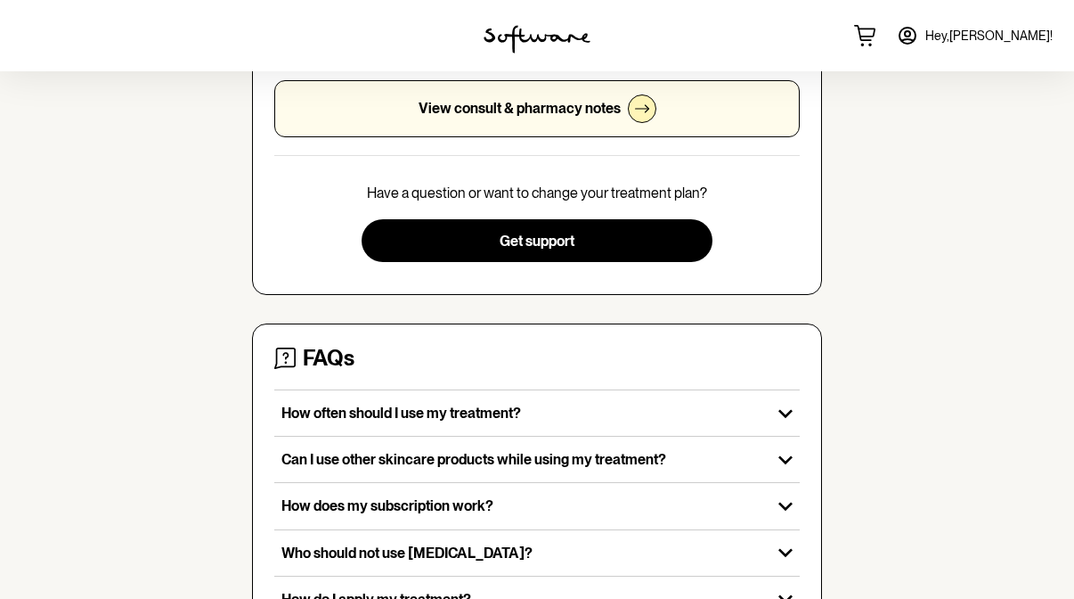
scroll to position [495, 0]
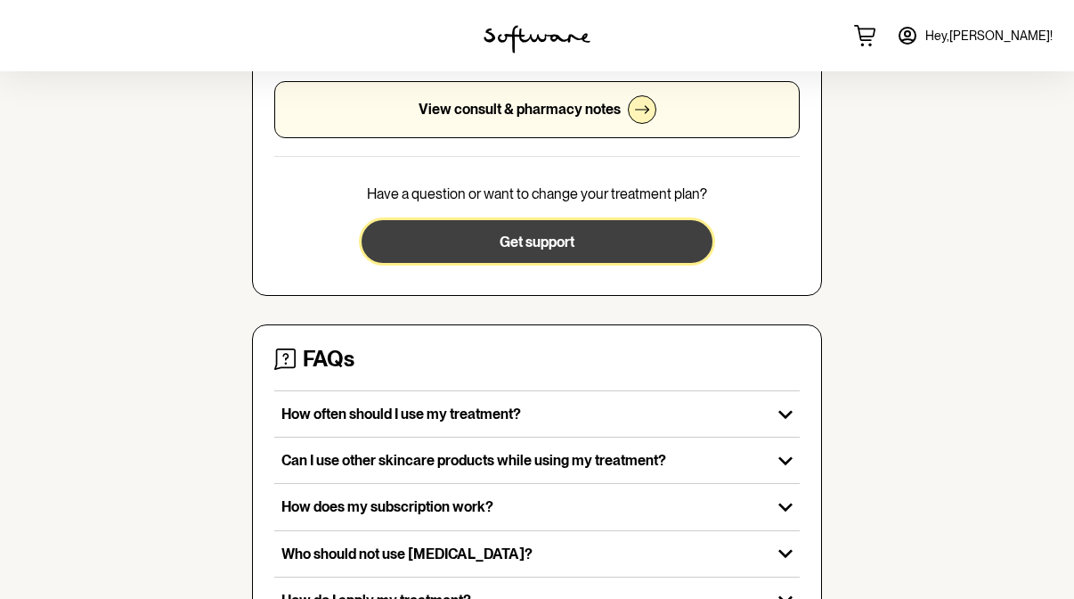
click at [539, 241] on span "Get support" at bounding box center [537, 241] width 75 height 17
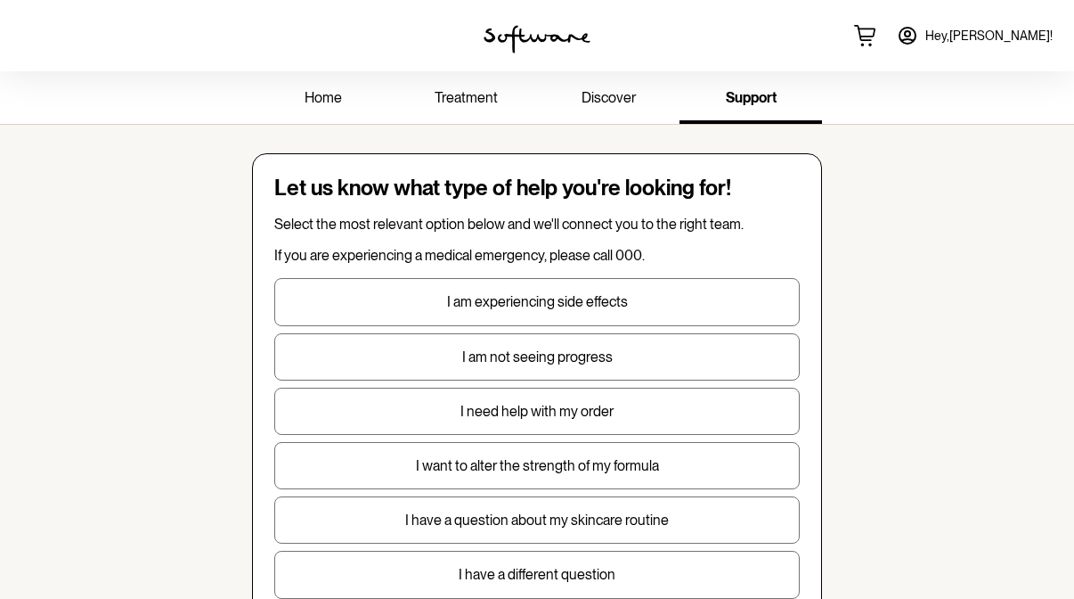
click at [336, 109] on link "home" at bounding box center [323, 99] width 143 height 49
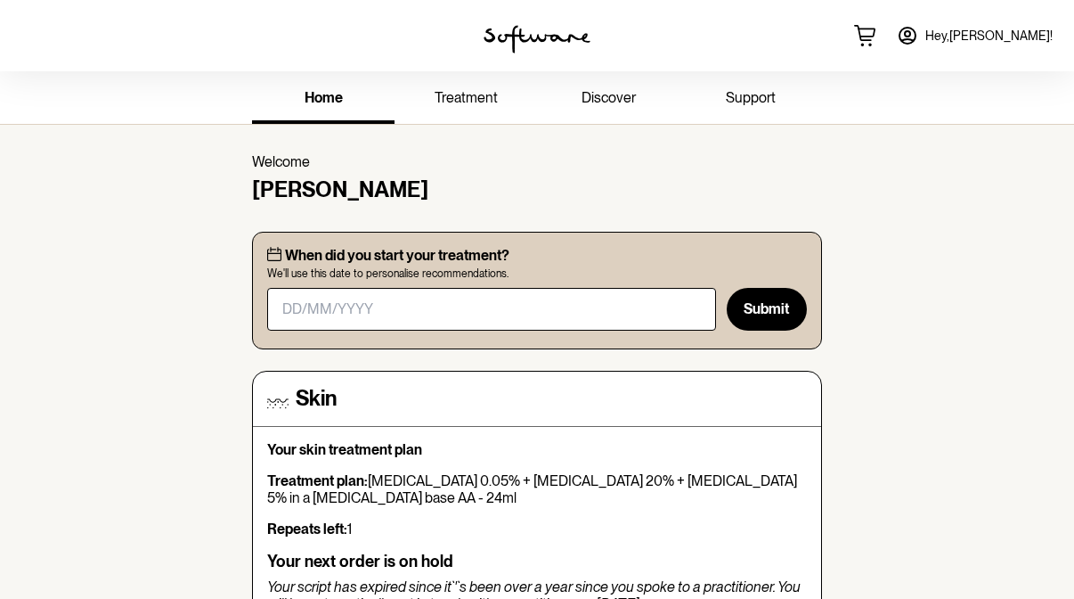
click at [472, 96] on span "treatment" at bounding box center [466, 97] width 63 height 17
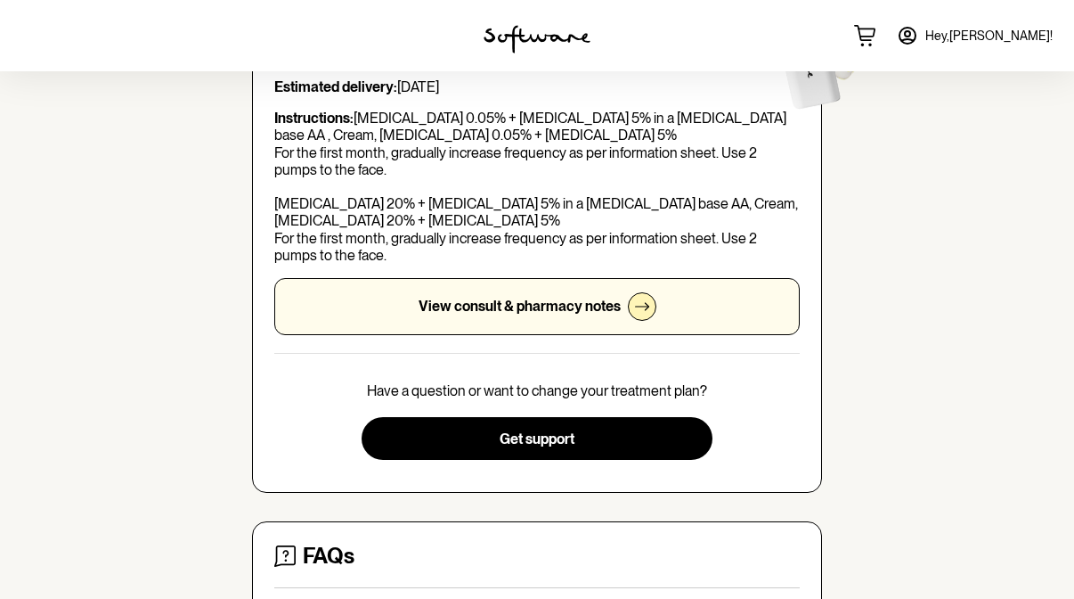
scroll to position [297, 0]
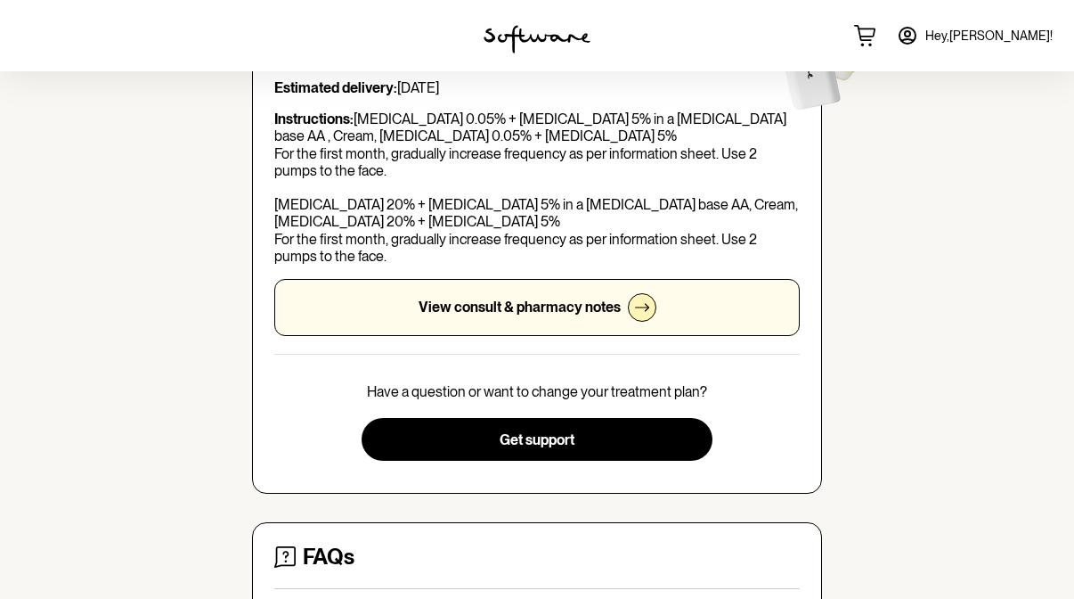
click at [504, 306] on p "View consult & pharmacy notes" at bounding box center [520, 306] width 202 height 17
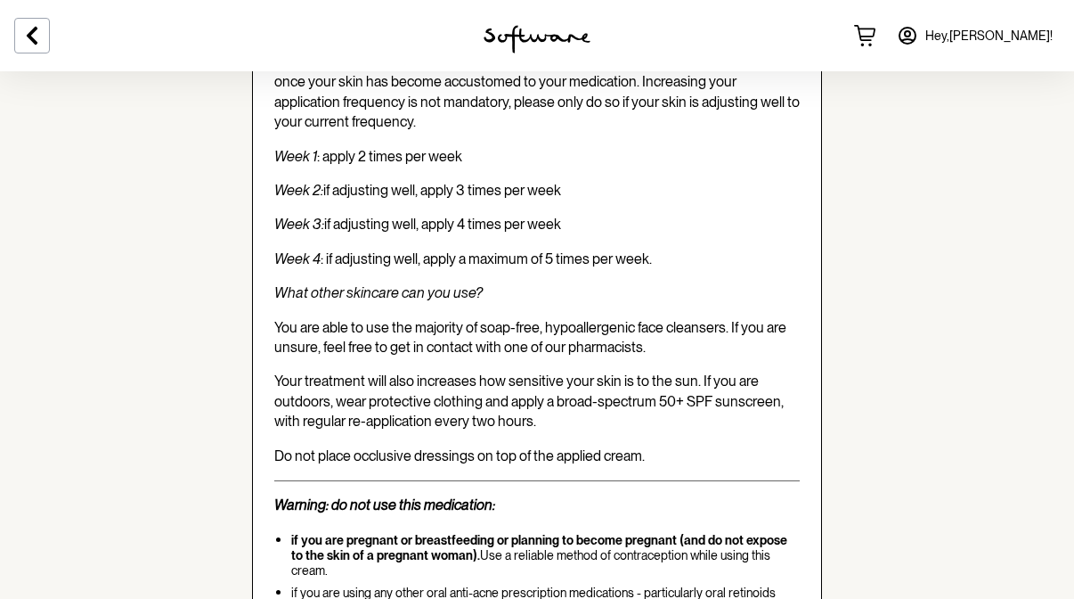
scroll to position [3236, 0]
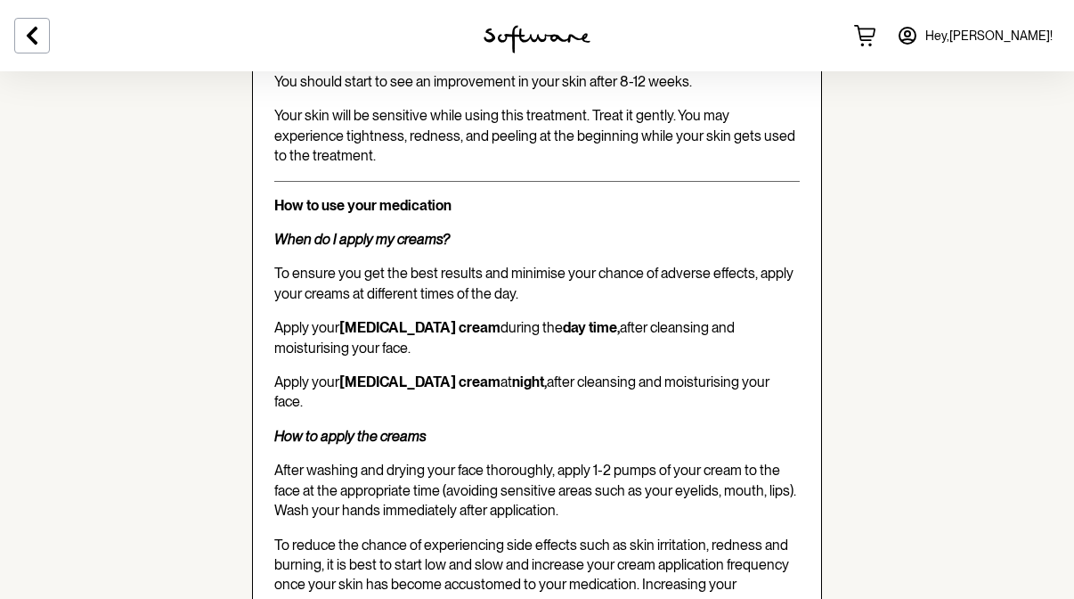
click at [36, 33] on icon at bounding box center [31, 35] width 21 height 21
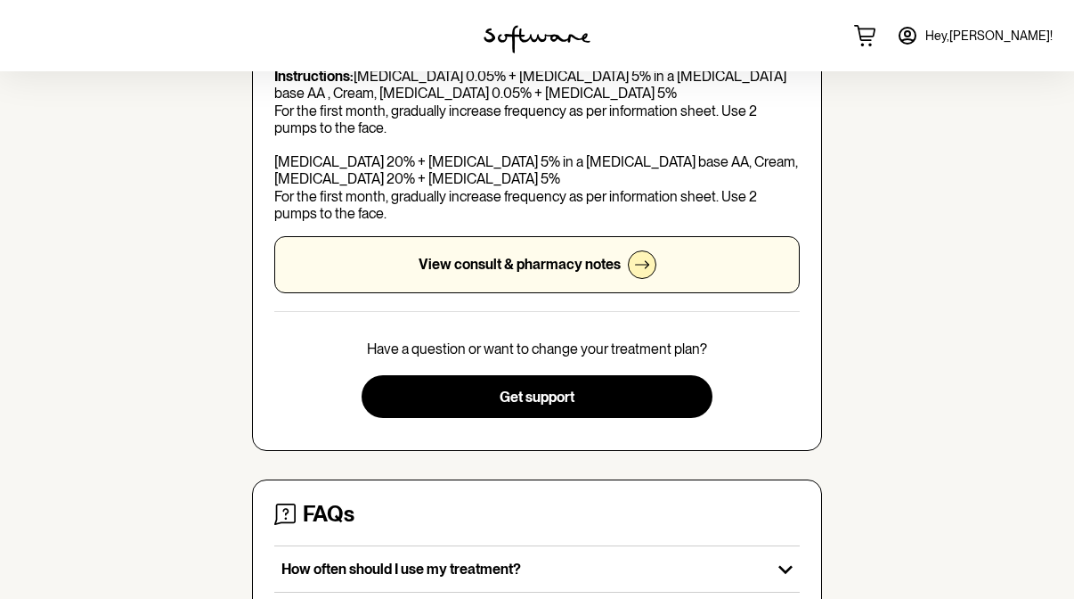
scroll to position [384, 0]
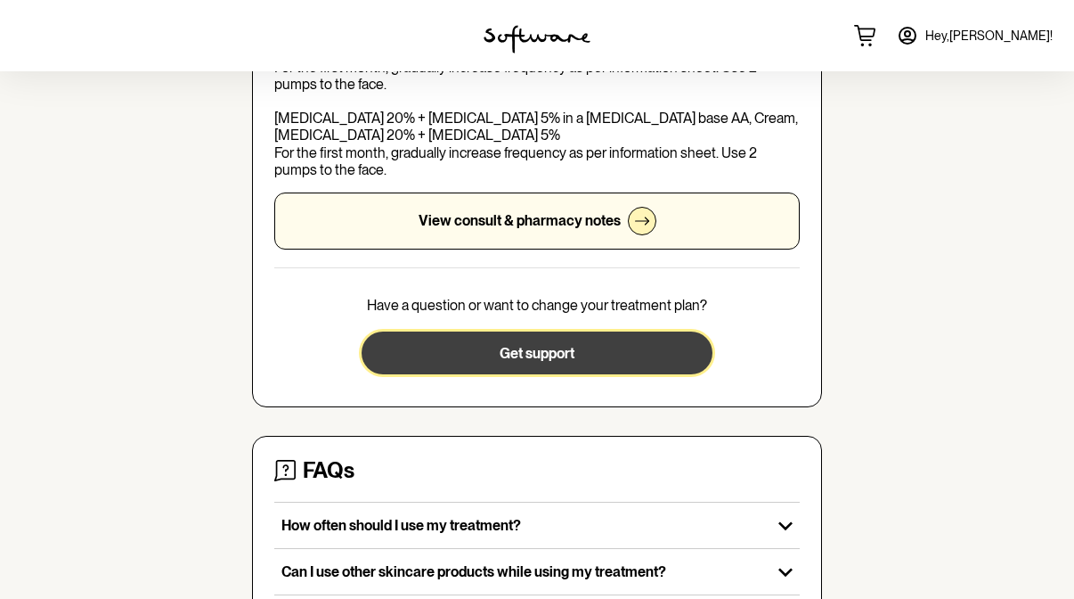
click at [548, 348] on span "Get support" at bounding box center [537, 353] width 75 height 17
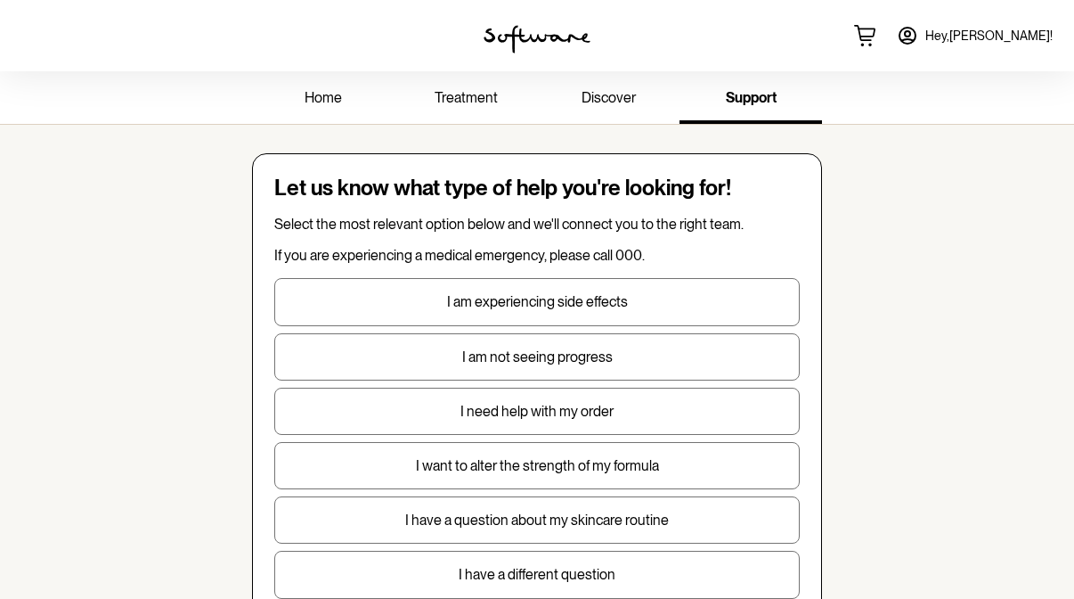
click at [611, 95] on span "discover" at bounding box center [609, 97] width 54 height 17
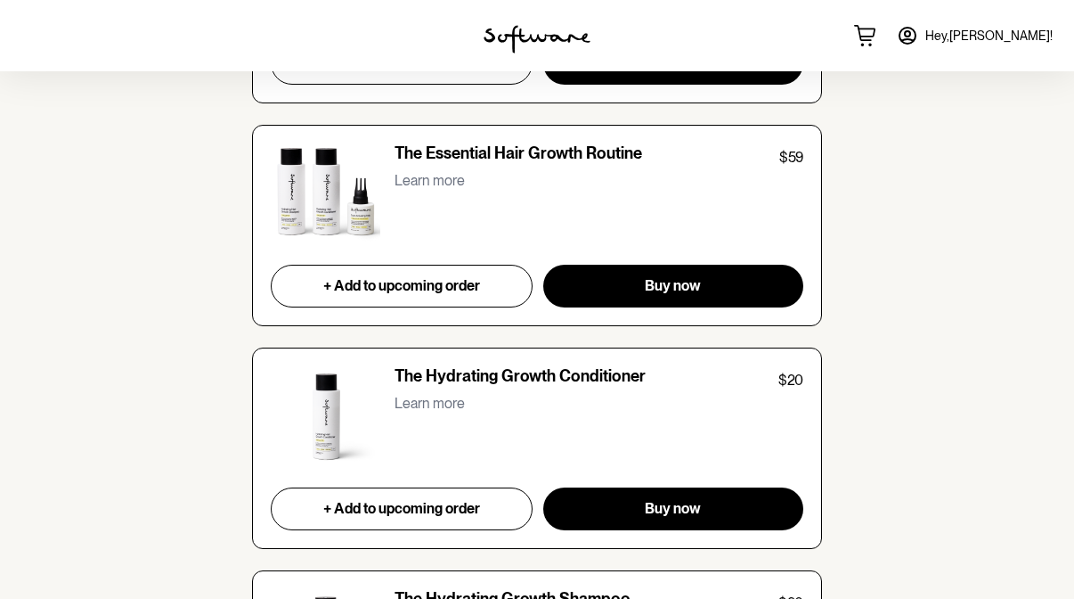
scroll to position [6085, 0]
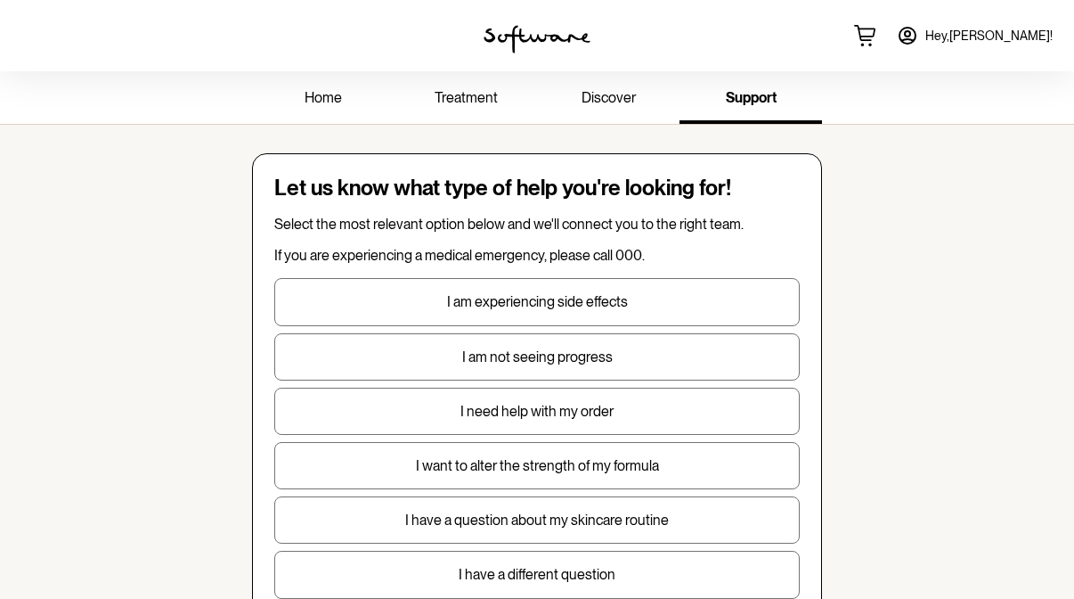
click at [479, 98] on span "treatment" at bounding box center [466, 97] width 63 height 17
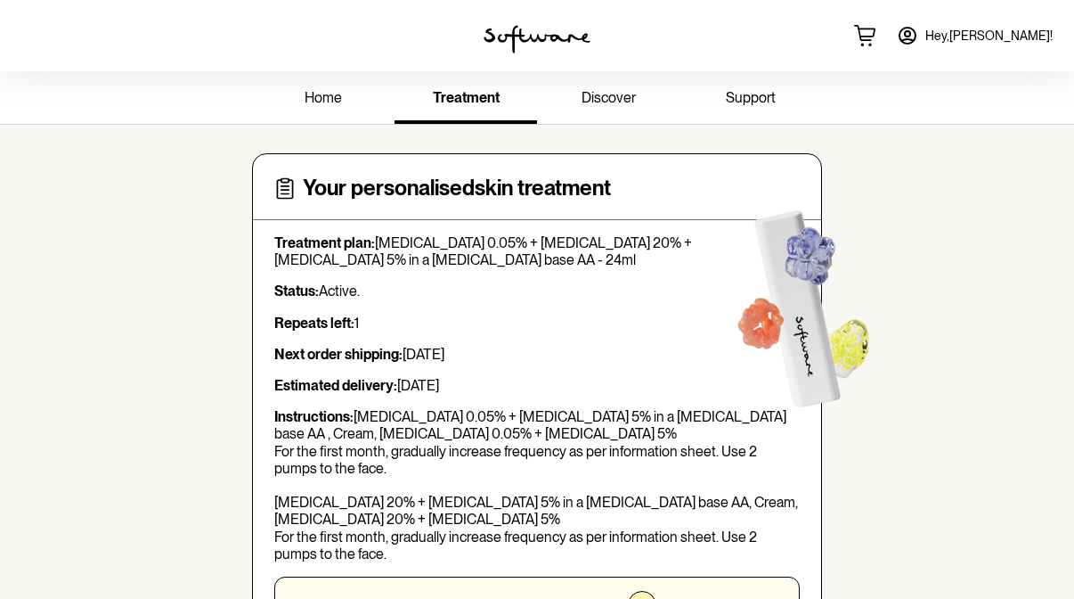
click at [322, 105] on span "home" at bounding box center [323, 97] width 37 height 17
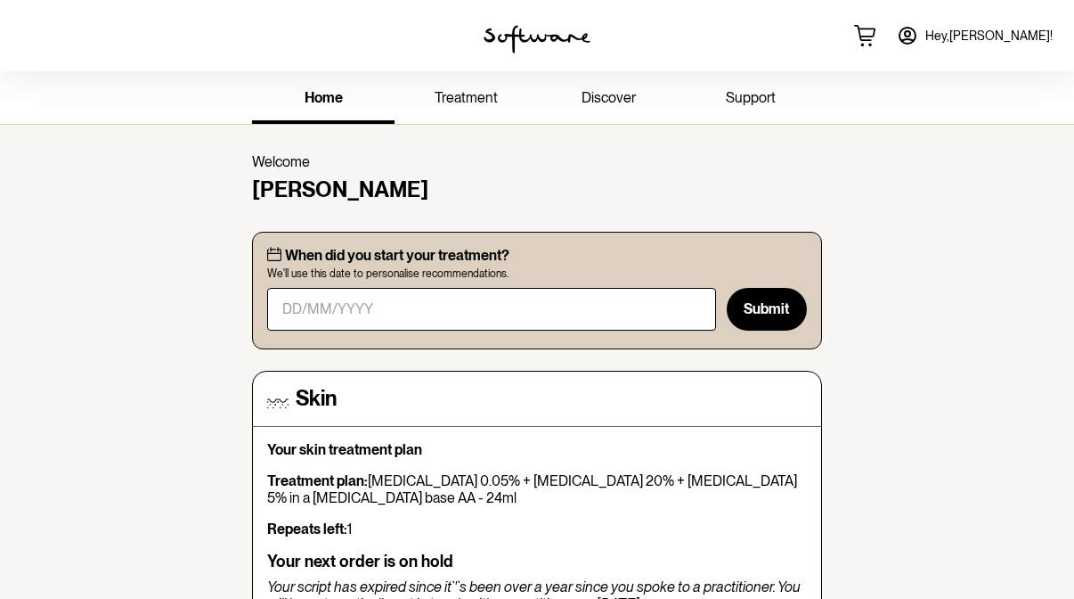
click at [454, 89] on span "treatment" at bounding box center [466, 97] width 63 height 17
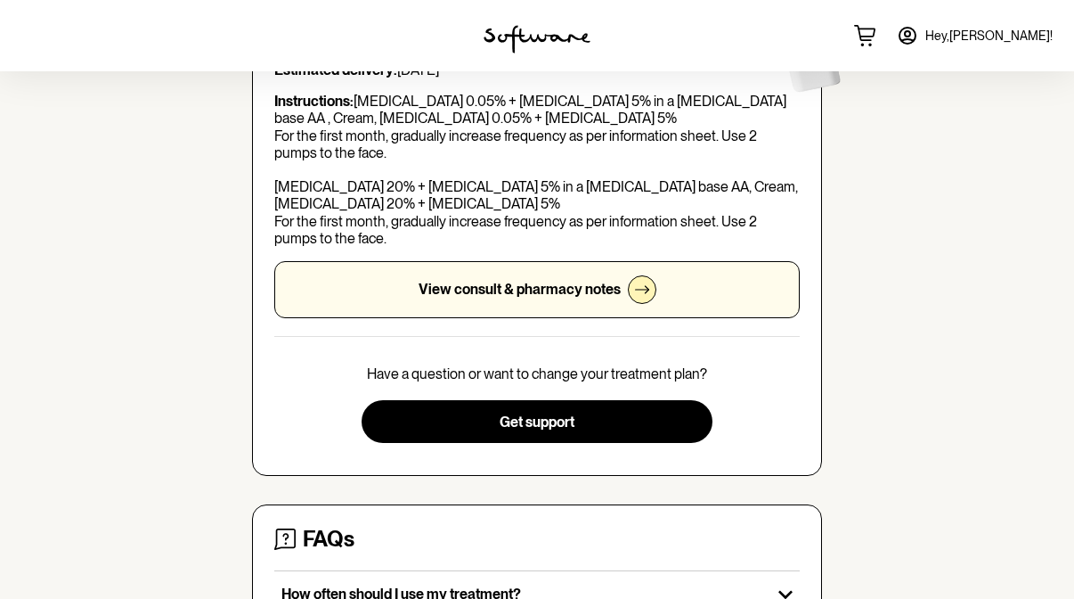
scroll to position [322, 0]
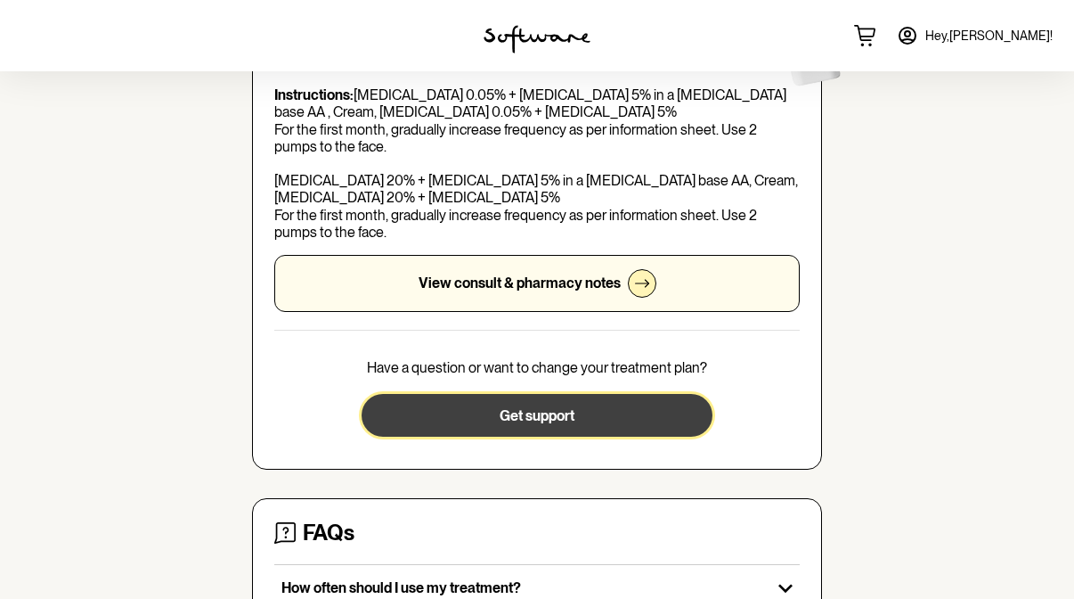
click at [571, 416] on span "Get support" at bounding box center [537, 415] width 75 height 17
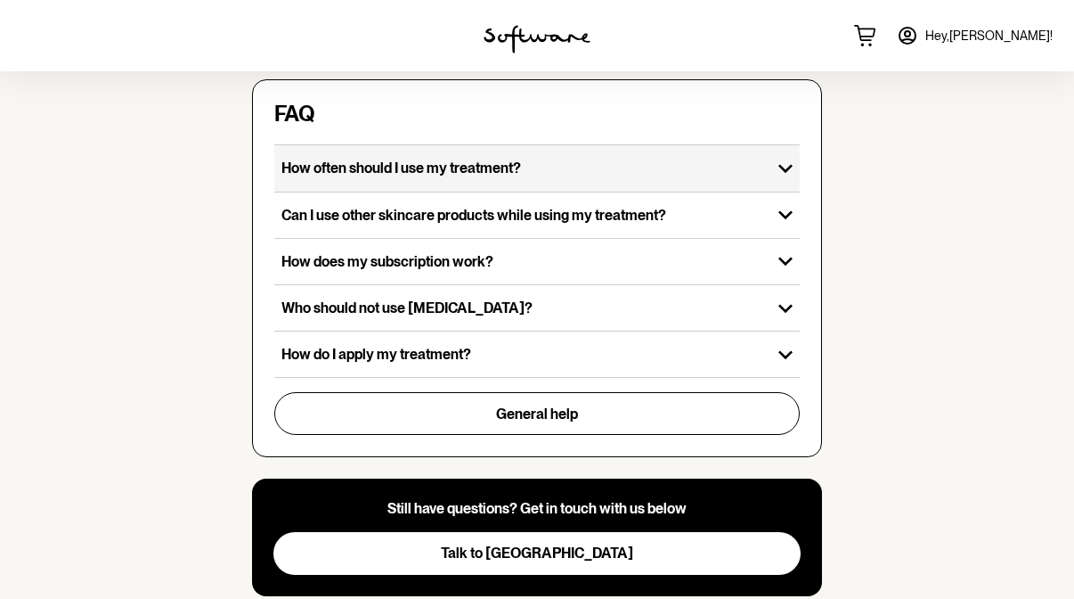
scroll to position [616, 0]
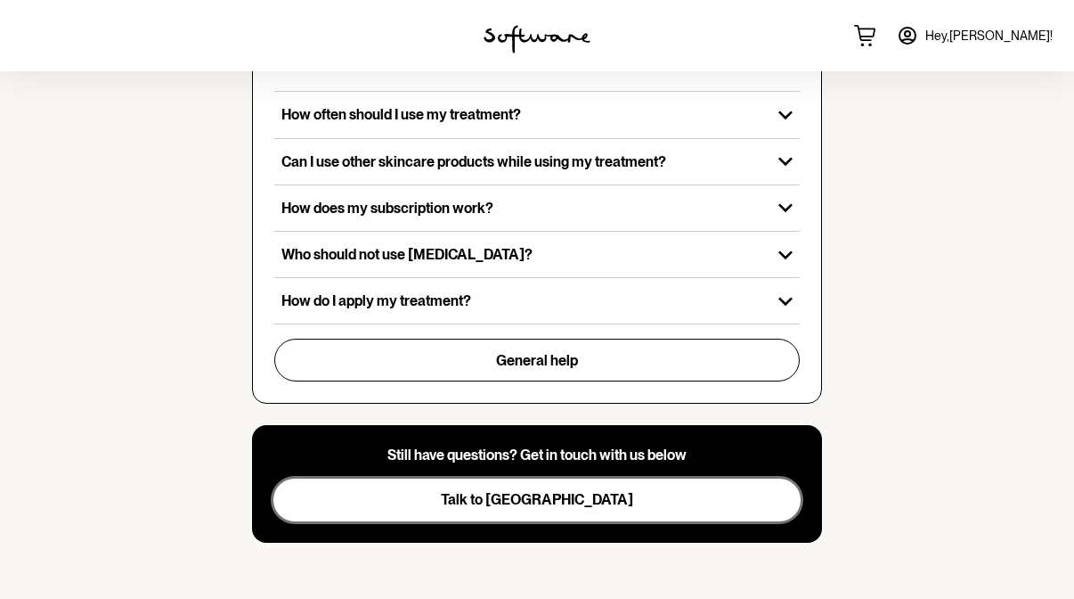
click at [464, 497] on button "Talk to [GEOGRAPHIC_DATA]" at bounding box center [536, 499] width 527 height 43
